Goal: Information Seeking & Learning: Find specific fact

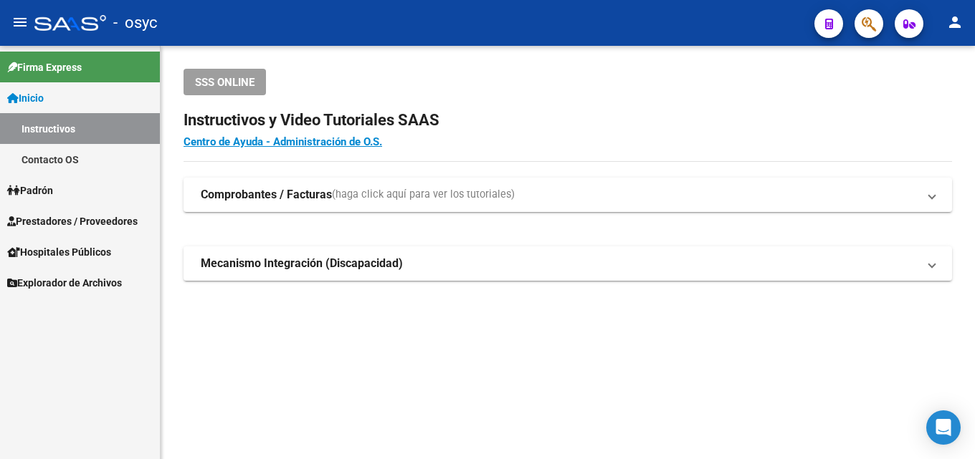
click at [873, 19] on icon "button" at bounding box center [869, 24] width 14 height 16
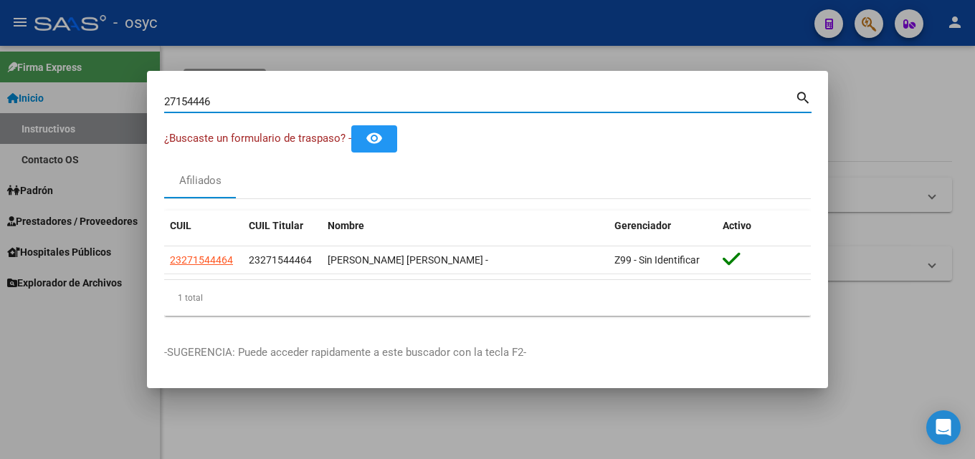
drag, startPoint x: 238, startPoint y: 105, endPoint x: 9, endPoint y: 102, distance: 228.6
click at [33, 102] on div "27154446 Buscar (apellido, dni, cuil, nro traspaso, cuit, obra social) search ¿…" at bounding box center [487, 229] width 975 height 459
type input "3"
type input "49293277"
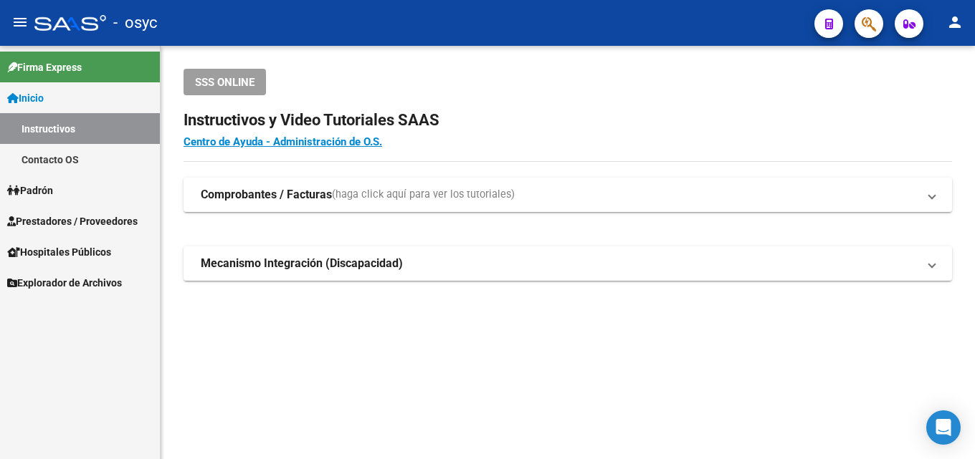
click at [872, 19] on icon "button" at bounding box center [869, 24] width 14 height 16
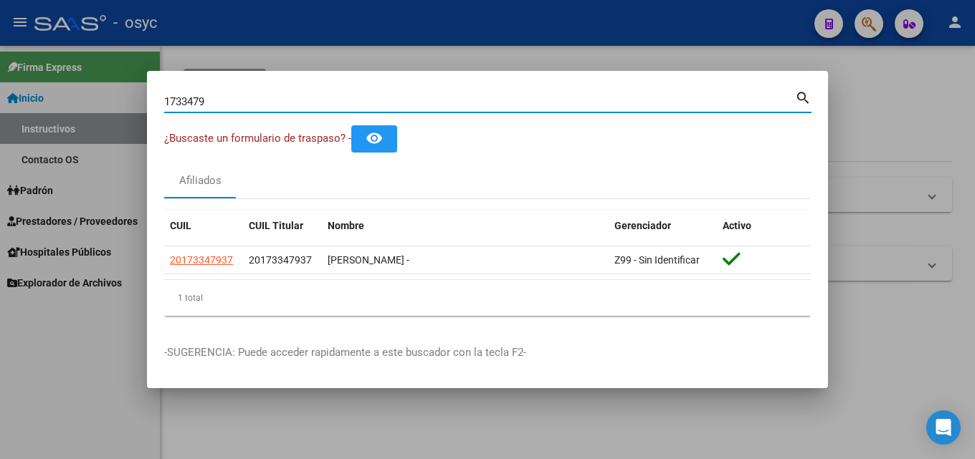
drag, startPoint x: 214, startPoint y: 98, endPoint x: 0, endPoint y: 215, distance: 243.4
click at [0, 183] on div "1733479 Buscar (apellido, dni, cuil, nro traspaso, cuit, obra social) search ¿B…" at bounding box center [487, 229] width 975 height 459
type input "2179969"
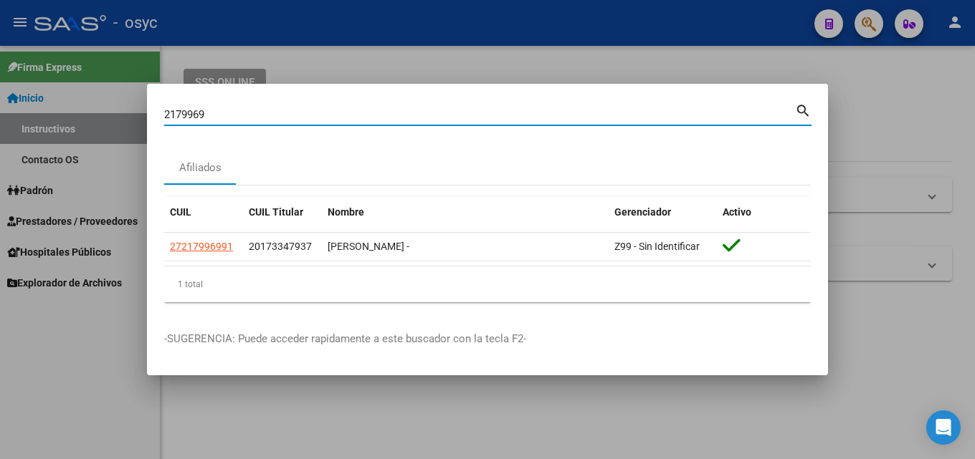
drag, startPoint x: 177, startPoint y: 111, endPoint x: 197, endPoint y: 113, distance: 20.1
click at [197, 113] on input "2179969" at bounding box center [479, 114] width 631 height 13
click at [224, 118] on input "2179969" at bounding box center [479, 114] width 631 height 13
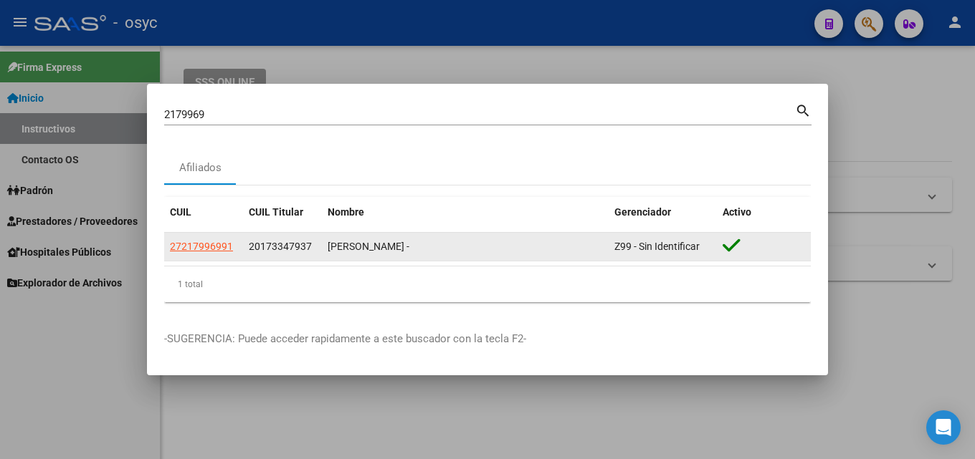
drag, startPoint x: 259, startPoint y: 247, endPoint x: 304, endPoint y: 248, distance: 44.5
click at [304, 248] on span "20173347937" at bounding box center [280, 246] width 63 height 11
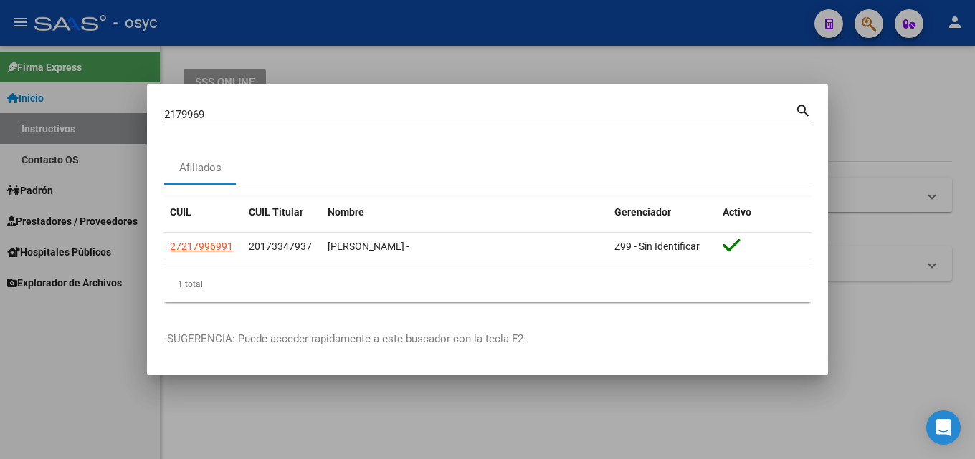
copy span "17334793"
